Goal: Navigation & Orientation: Find specific page/section

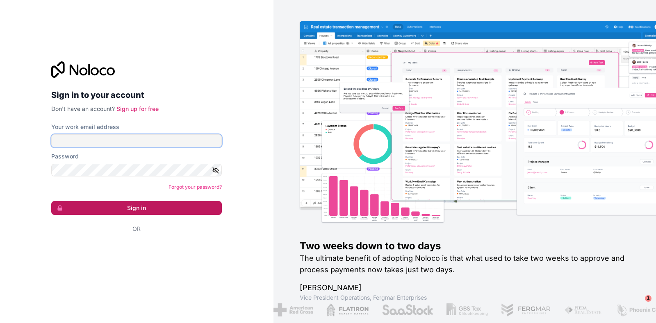
type input "**********"
click at [123, 211] on button "Sign in" at bounding box center [136, 208] width 171 height 14
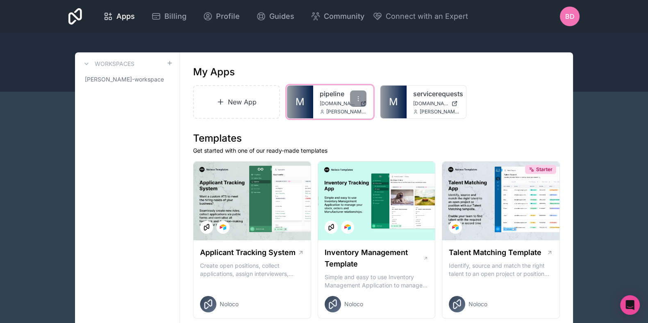
click at [334, 104] on span "[DOMAIN_NAME]" at bounding box center [338, 103] width 37 height 7
click at [359, 98] on icon at bounding box center [358, 99] width 7 height 7
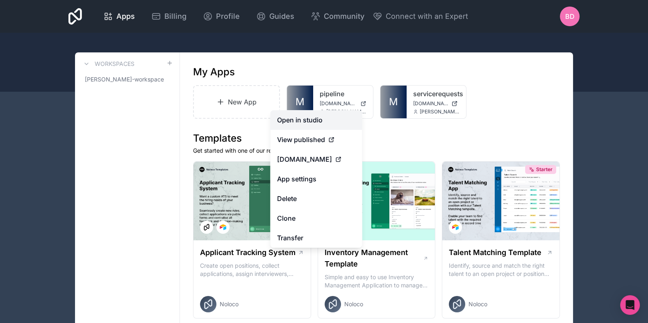
click at [319, 124] on link "Open in studio" at bounding box center [317, 120] width 92 height 20
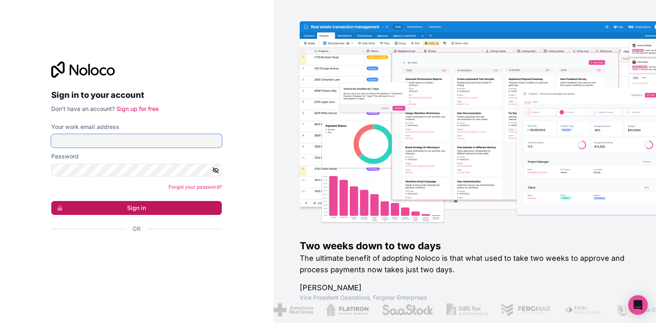
type input "**********"
click at [130, 209] on button "Sign in" at bounding box center [136, 208] width 171 height 14
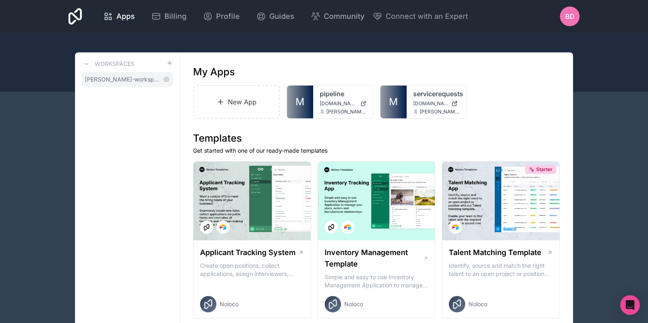
click at [137, 77] on span "[PERSON_NAME]-workspace" at bounding box center [122, 79] width 75 height 8
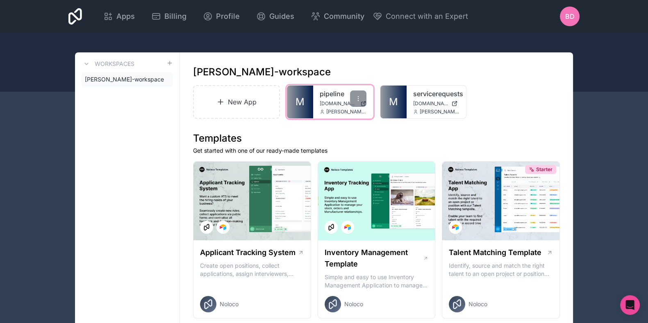
click at [333, 105] on span "[DOMAIN_NAME]" at bounding box center [338, 103] width 37 height 7
click at [217, 15] on span "Profile" at bounding box center [228, 16] width 24 height 11
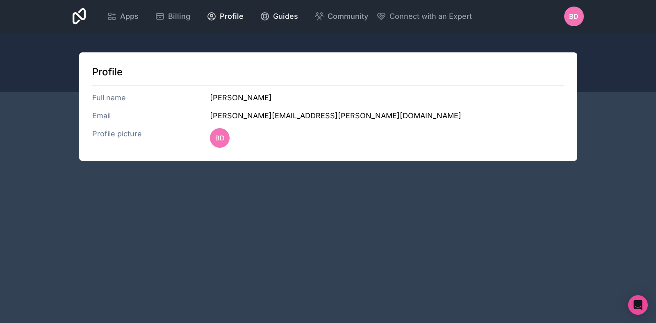
click at [280, 15] on span "Guides" at bounding box center [285, 16] width 25 height 11
